Goal: Navigation & Orientation: Find specific page/section

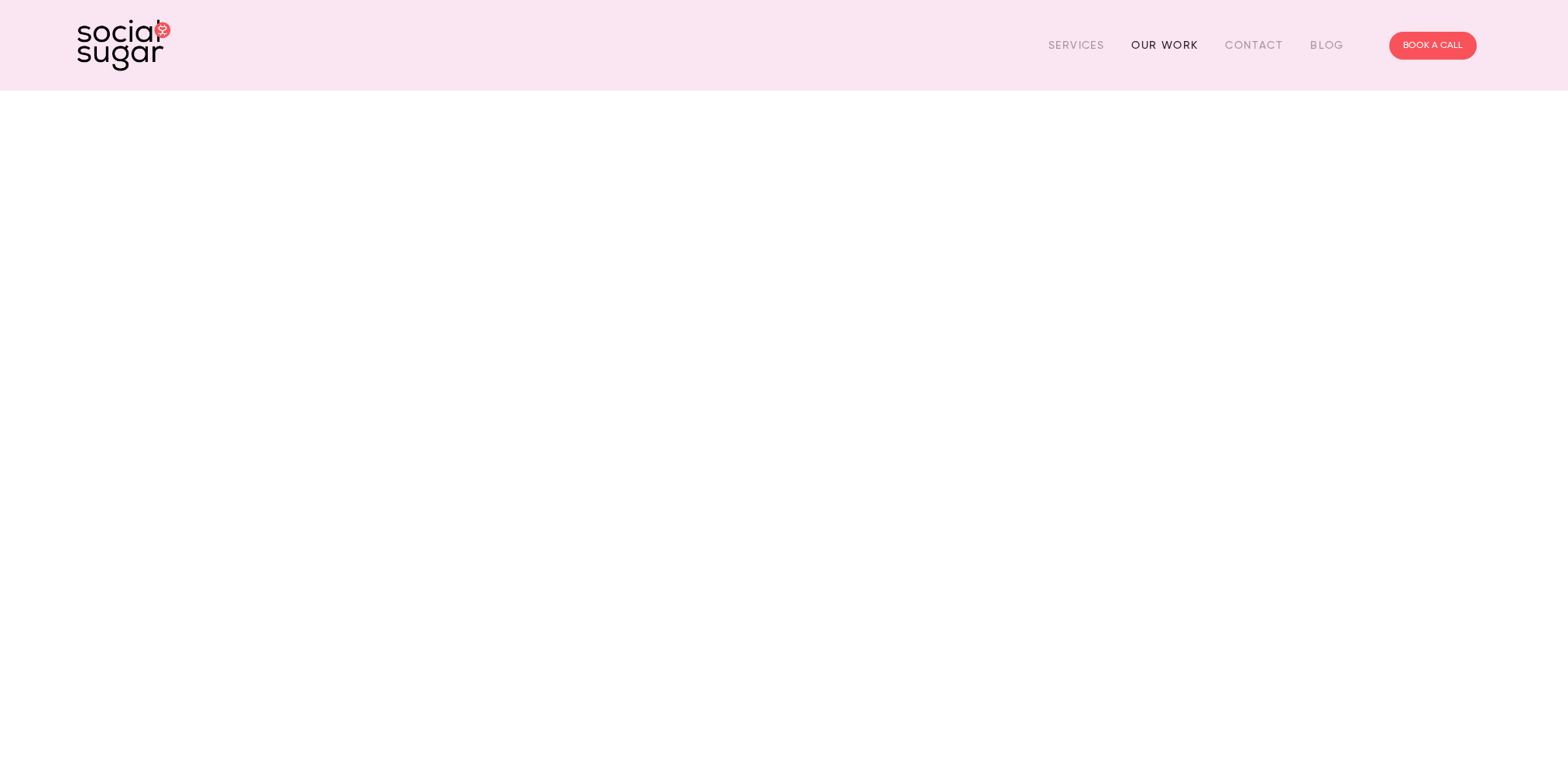
click at [1159, 41] on link "Our Work" at bounding box center [1164, 45] width 66 height 24
click at [1236, 45] on link "Contact" at bounding box center [1254, 45] width 58 height 24
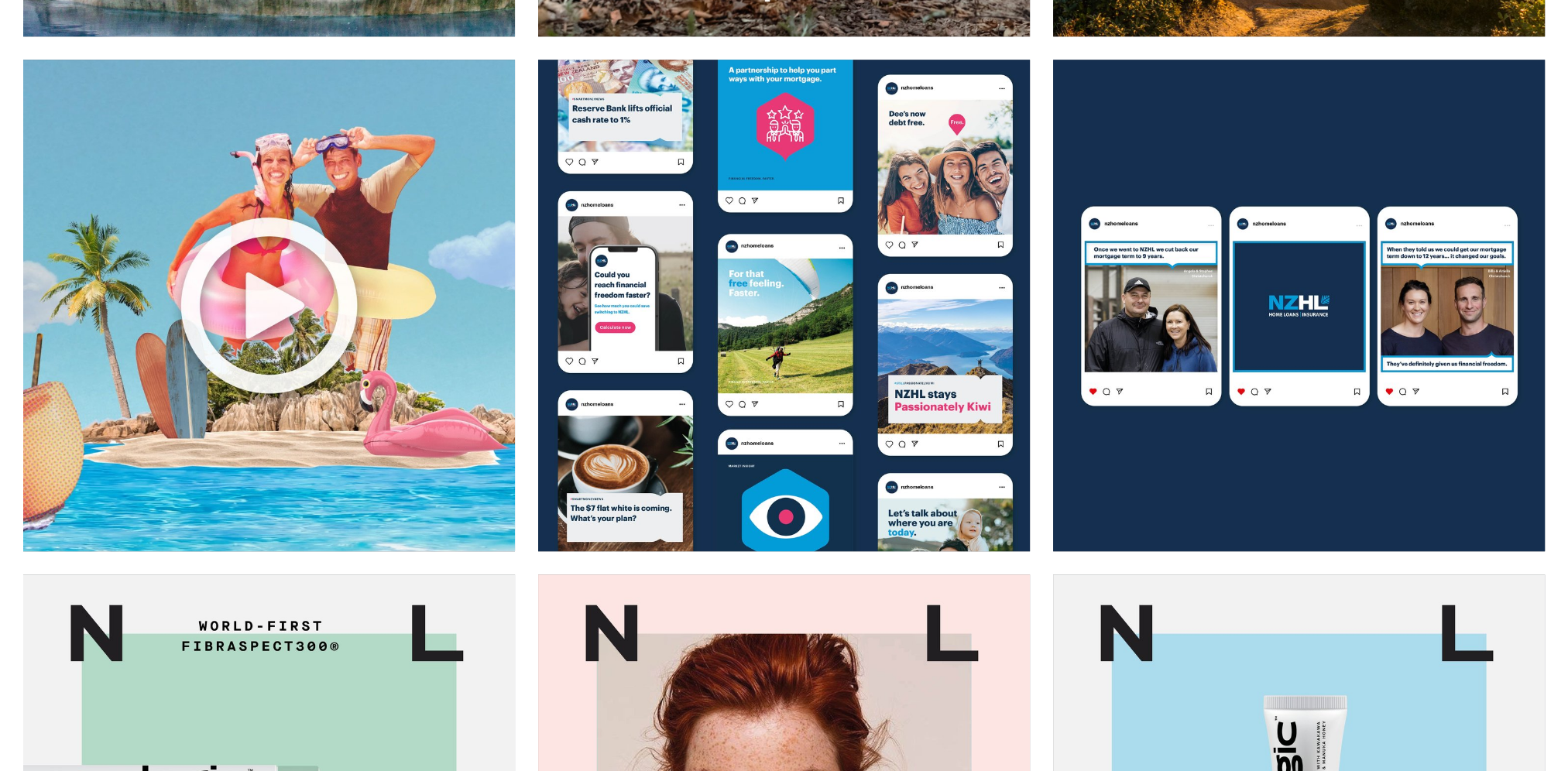
scroll to position [1315, 0]
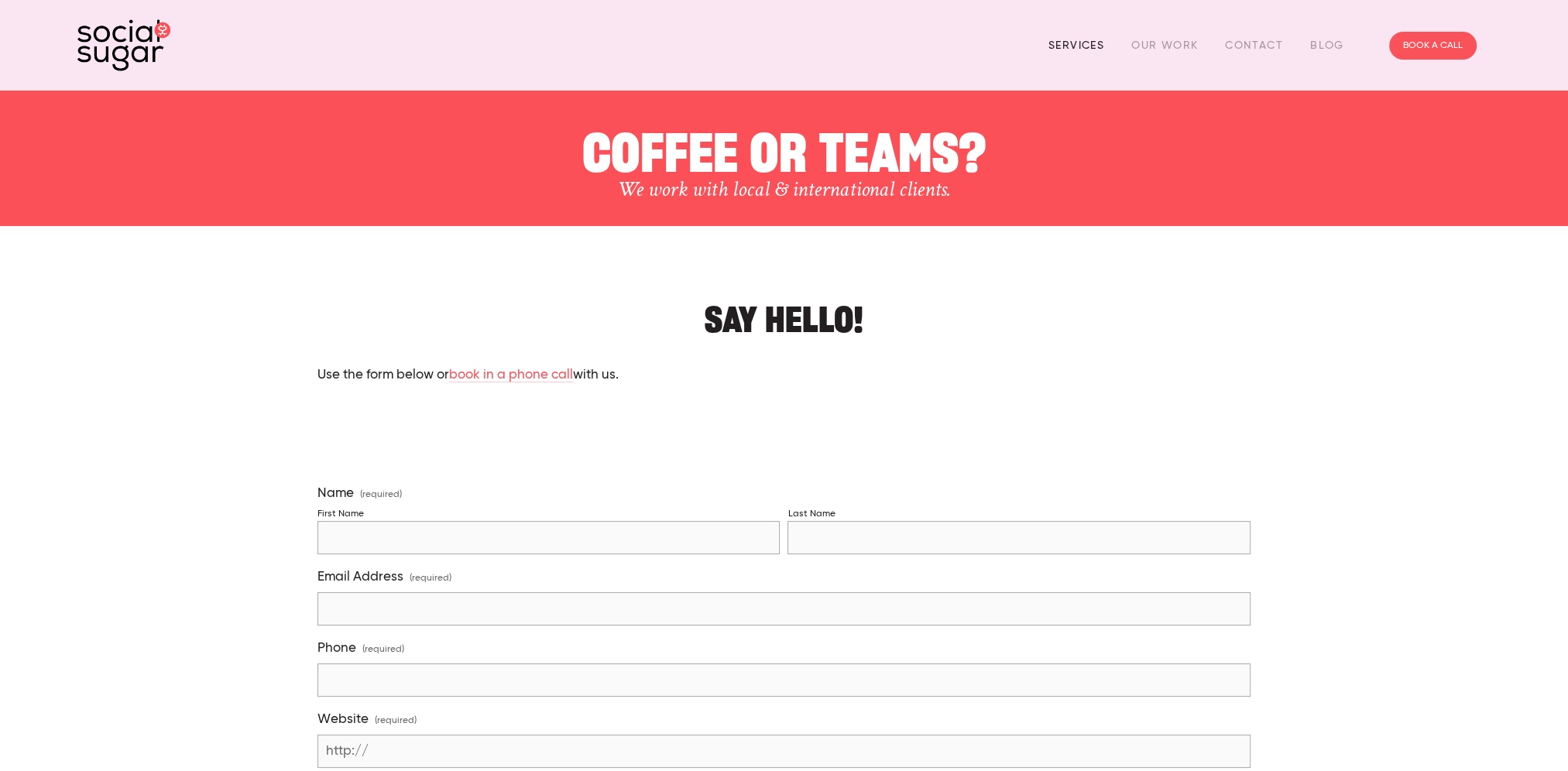
click at [1091, 48] on link "Services" at bounding box center [1076, 45] width 55 height 24
